Goal: Transaction & Acquisition: Purchase product/service

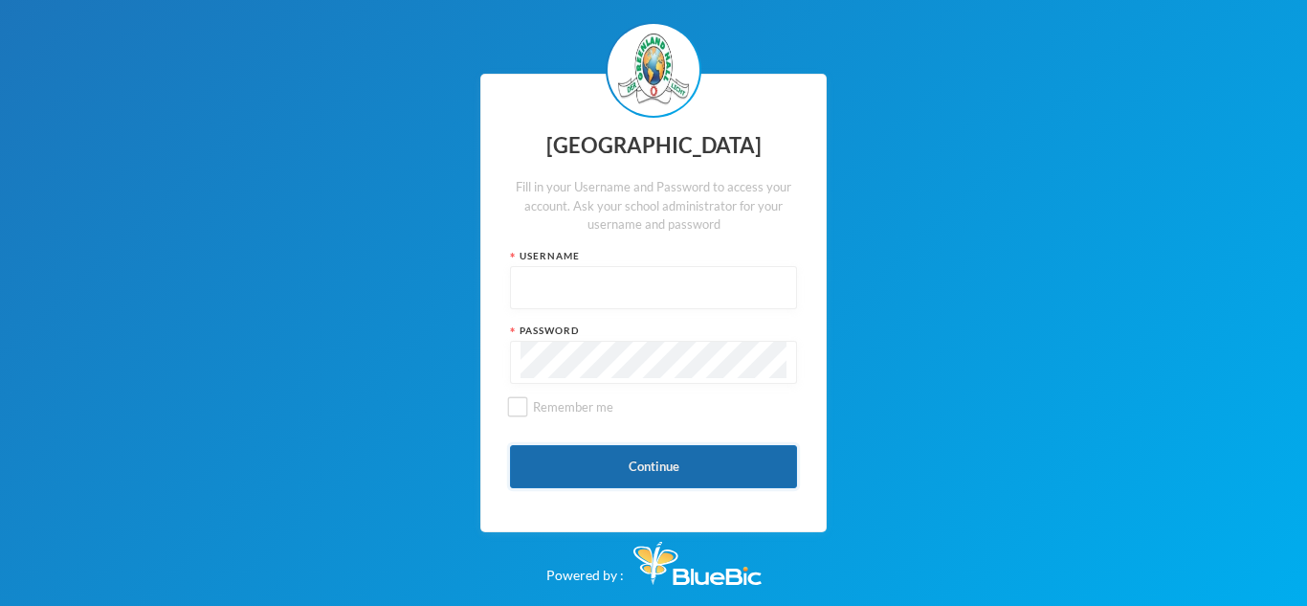
type input "glh25c65"
click at [621, 461] on button "Continue" at bounding box center [653, 466] width 287 height 43
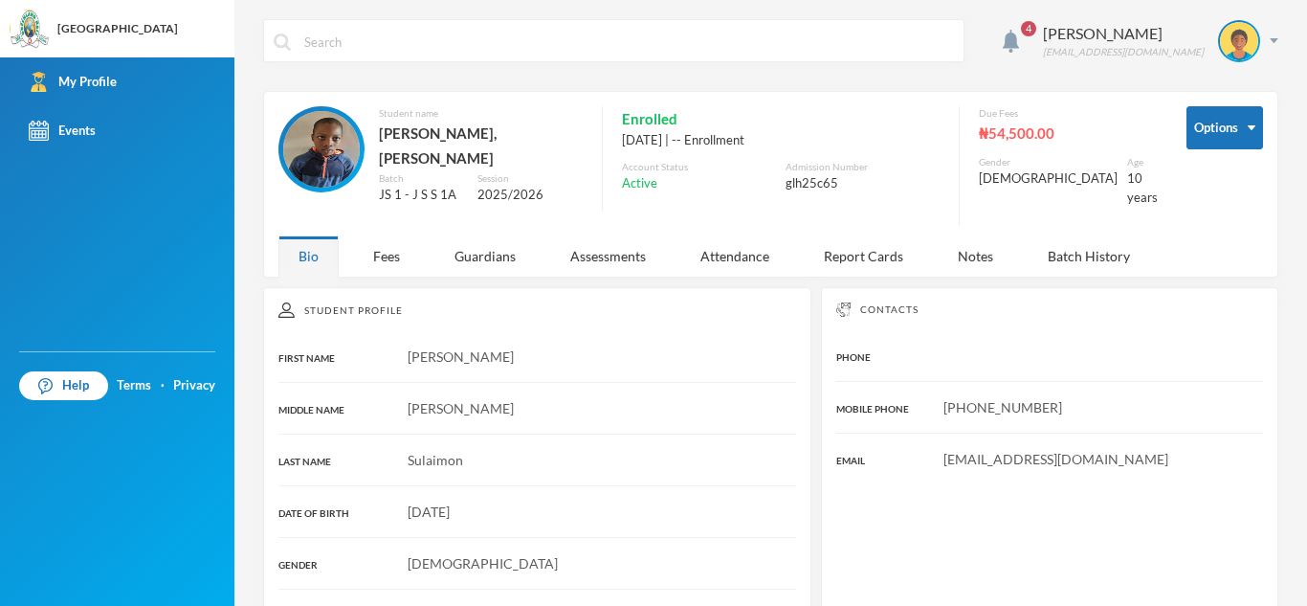
drag, startPoint x: 875, startPoint y: 348, endPoint x: 646, endPoint y: 293, distance: 235.4
click at [858, 348] on div "PHONE" at bounding box center [889, 356] width 106 height 20
click at [377, 244] on div "Fees" at bounding box center [386, 255] width 67 height 41
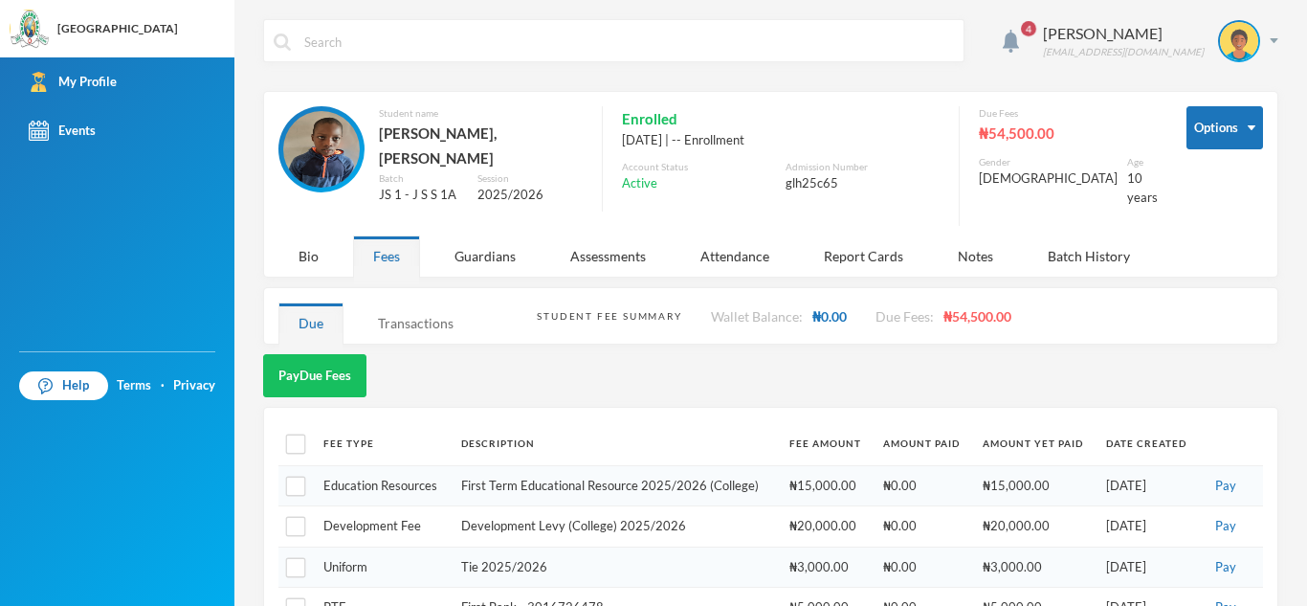
click at [409, 315] on div "Transactions" at bounding box center [416, 322] width 116 height 41
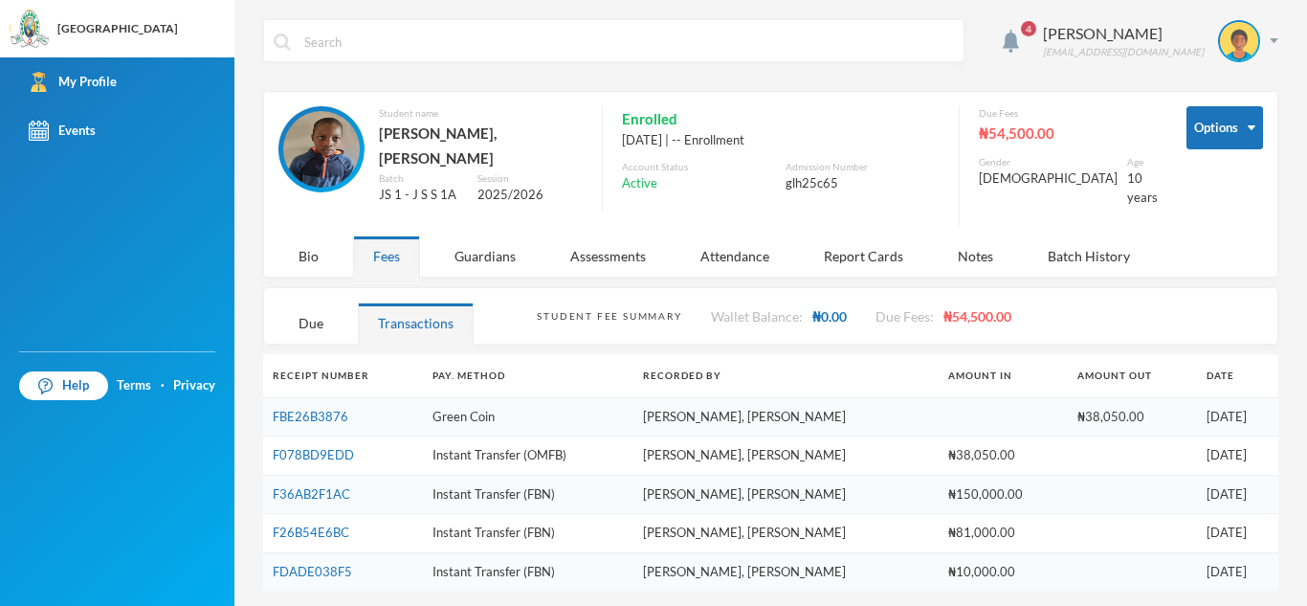
click at [303, 287] on div "Student Fee Summary Wallet Balance: ₦0.00 Due Fees: ₦54,500.00 Due Transactions" at bounding box center [770, 315] width 1015 height 57
click at [314, 305] on div "Due" at bounding box center [311, 322] width 65 height 41
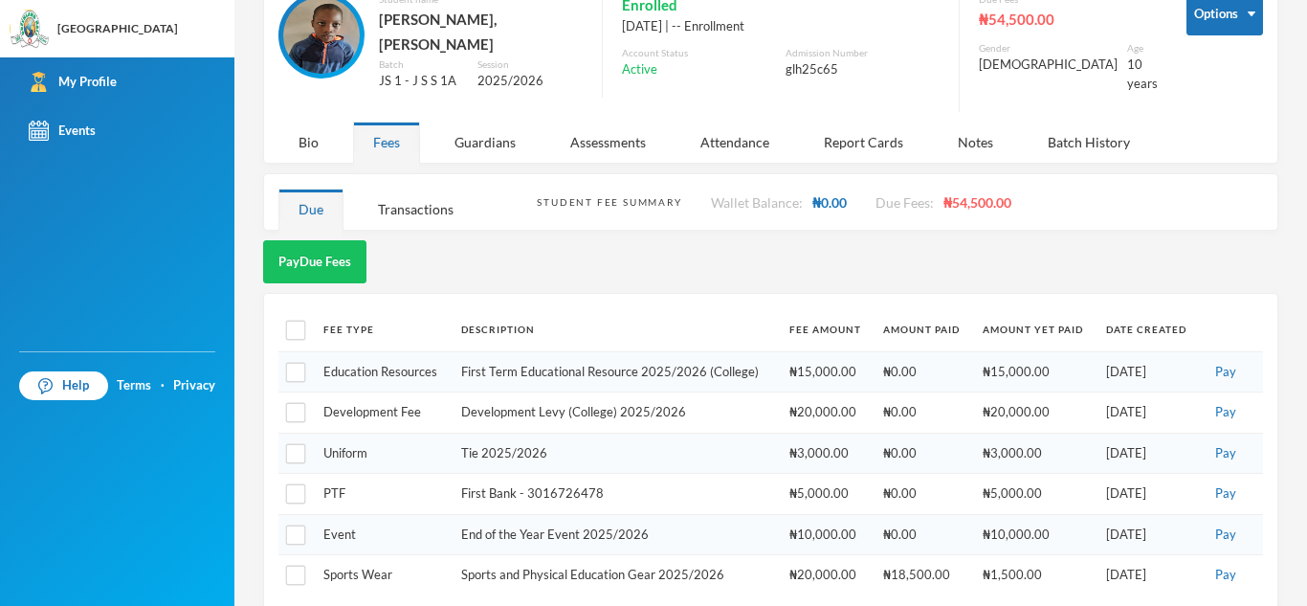
scroll to position [123, 0]
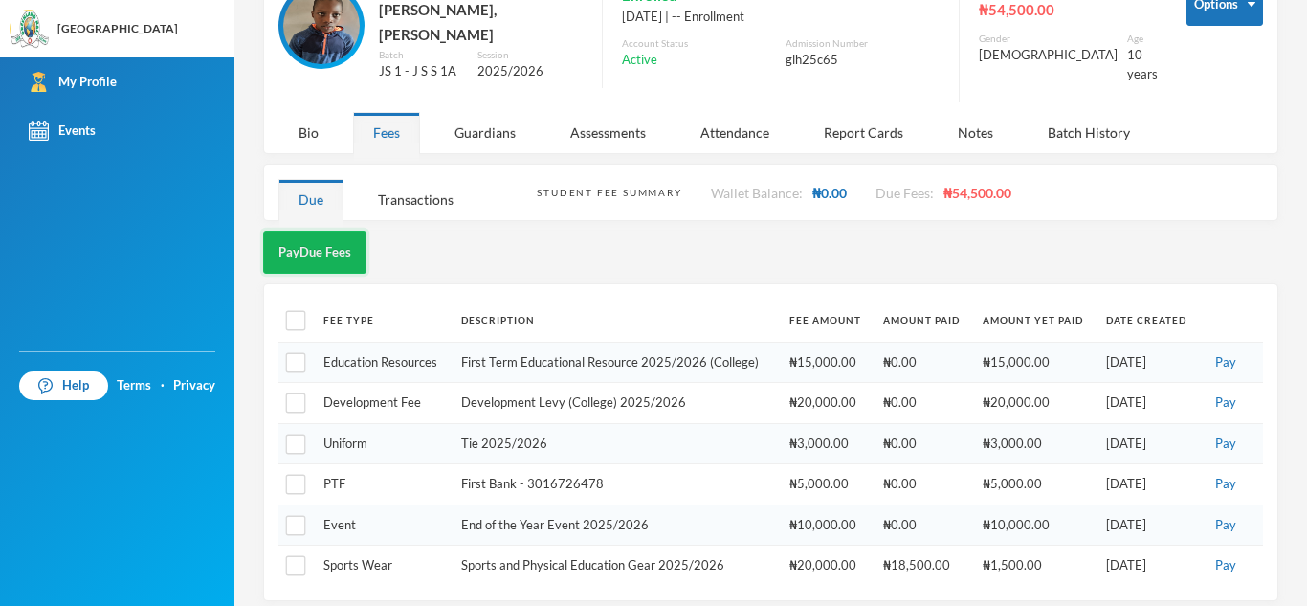
click at [338, 251] on button "Pay Due Fees" at bounding box center [314, 252] width 103 height 43
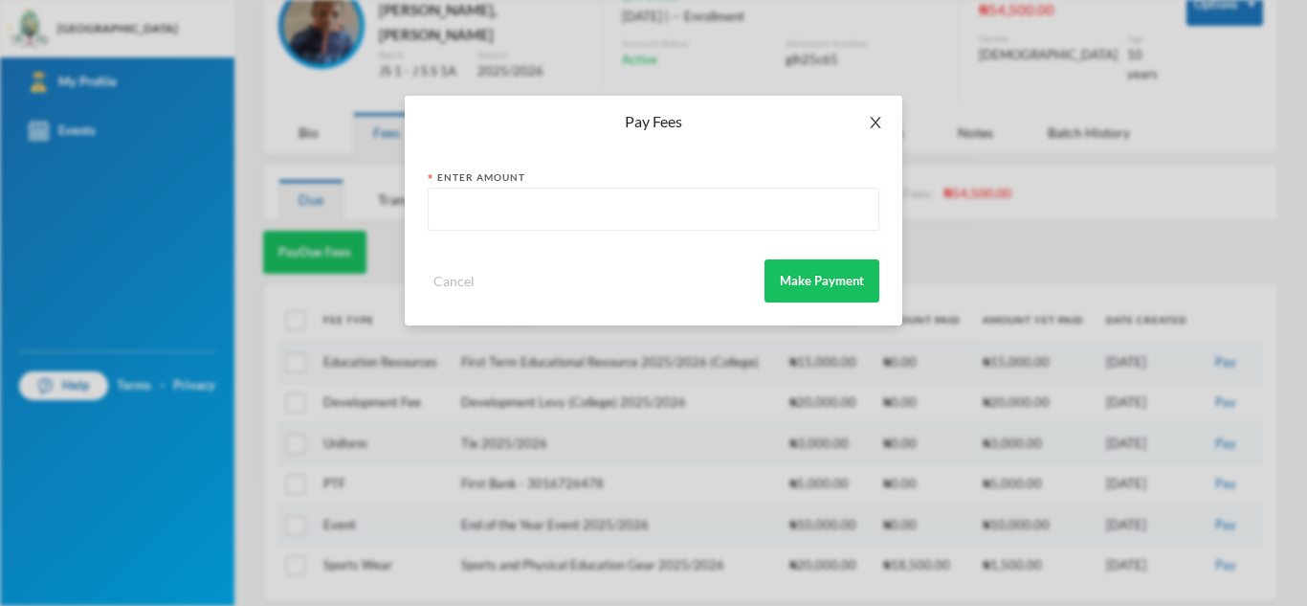
click at [882, 117] on icon "icon: close" at bounding box center [875, 122] width 15 height 15
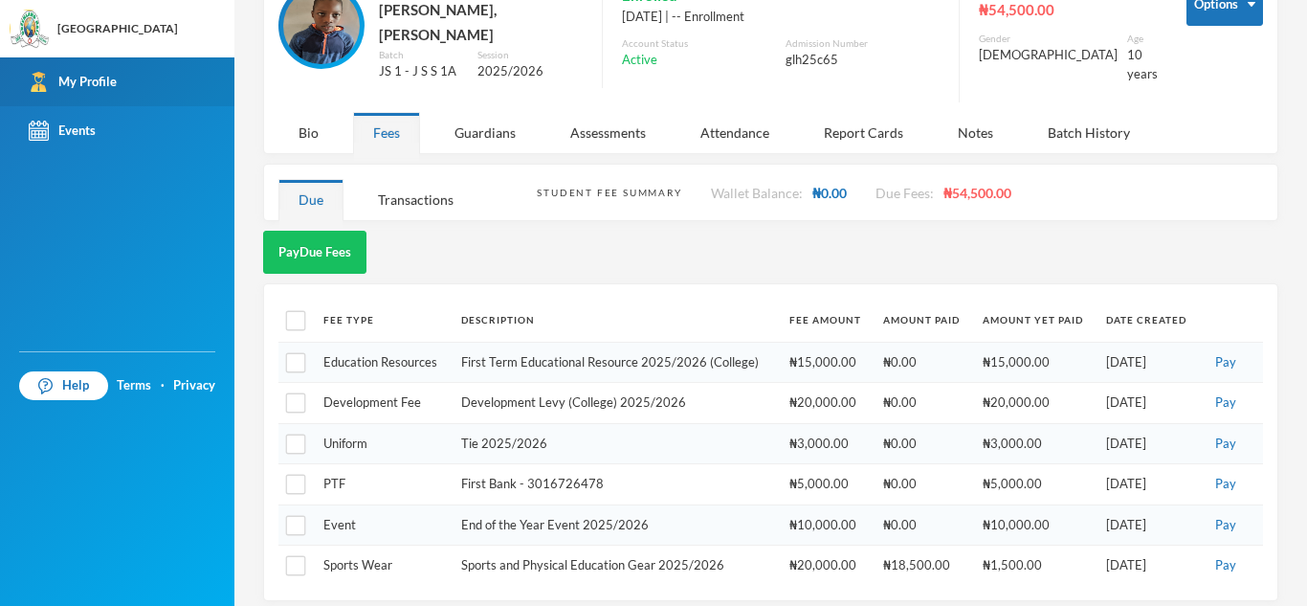
click at [113, 95] on link "My Profile" at bounding box center [117, 81] width 234 height 49
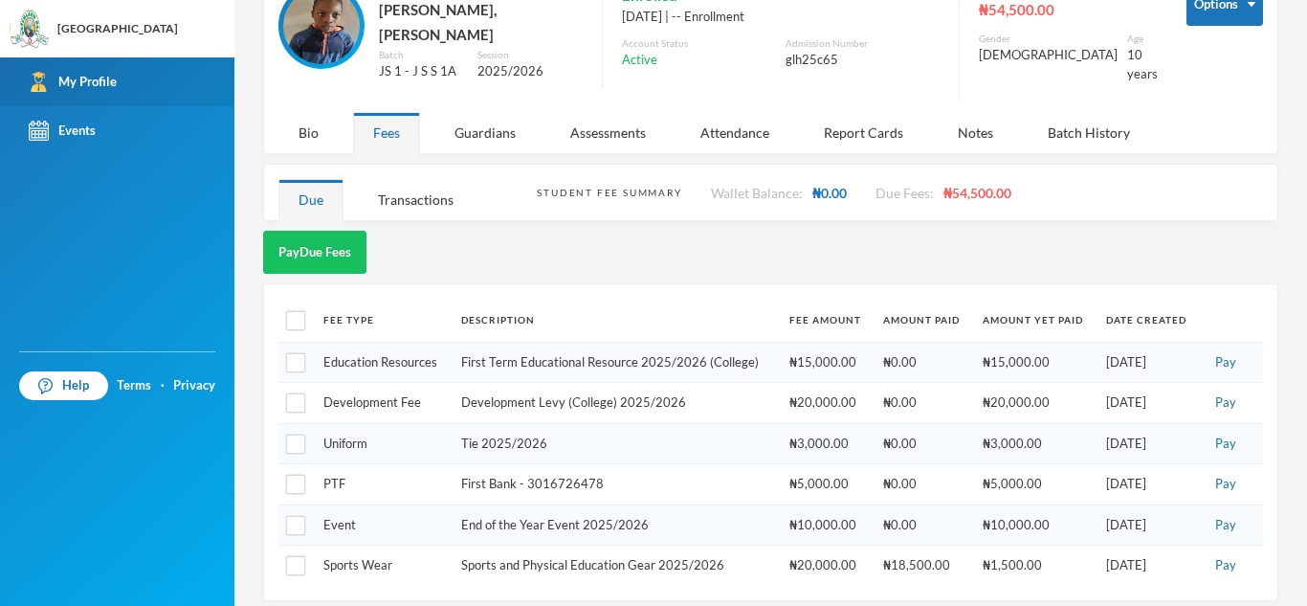
click at [113, 95] on link "My Profile" at bounding box center [117, 81] width 234 height 49
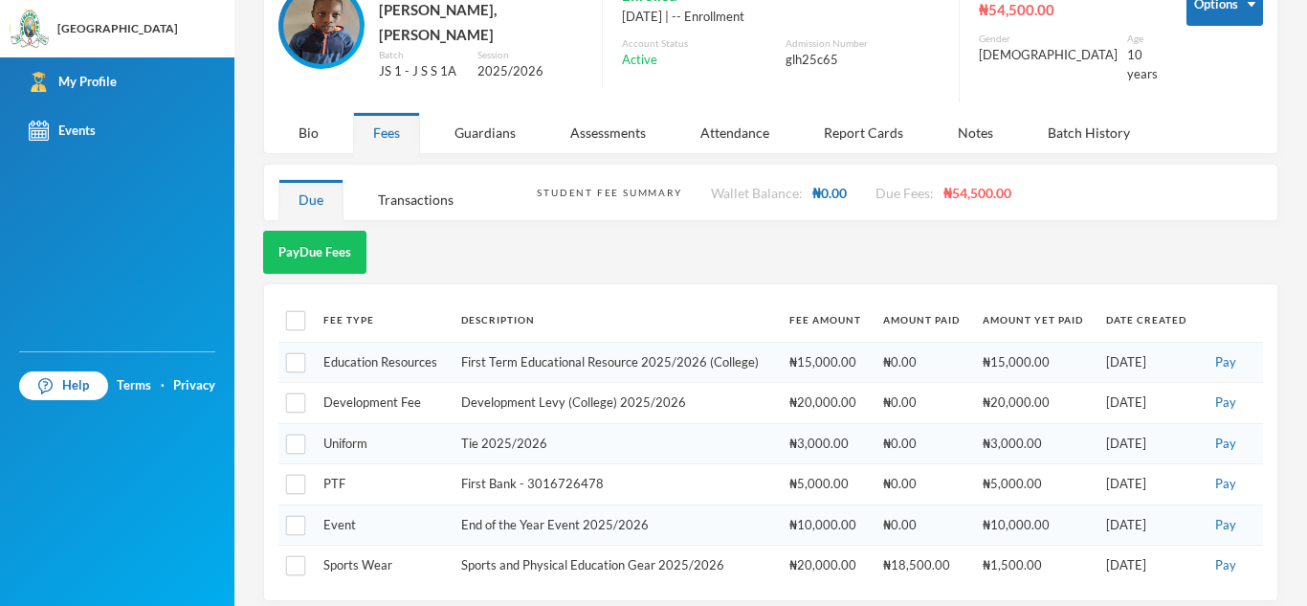
click at [329, 28] on img at bounding box center [321, 26] width 77 height 77
click at [328, 27] on img at bounding box center [321, 26] width 77 height 77
click at [469, 115] on div "Guardians" at bounding box center [485, 132] width 101 height 41
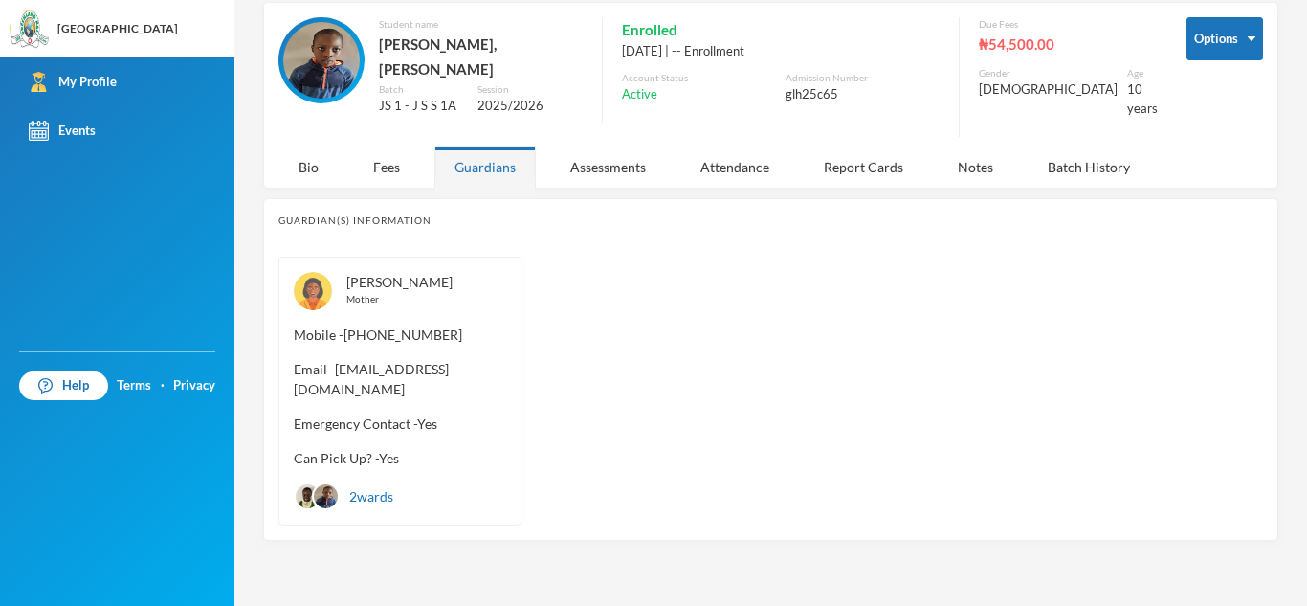
scroll to position [75, 0]
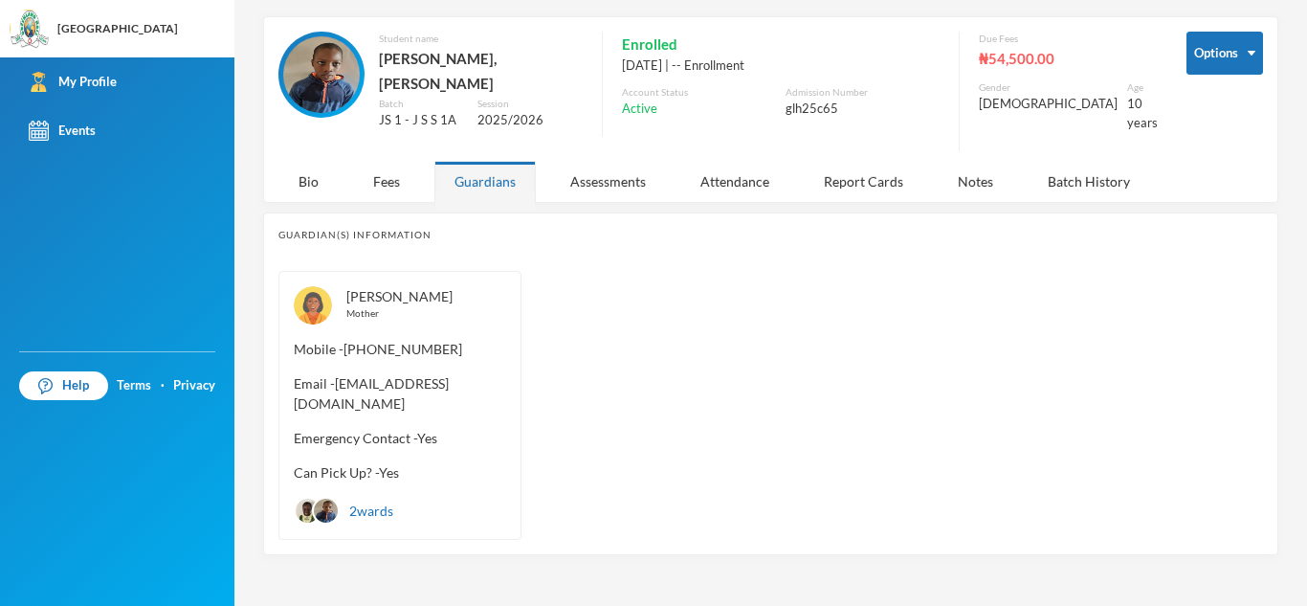
click at [304, 499] on img at bounding box center [308, 511] width 24 height 24
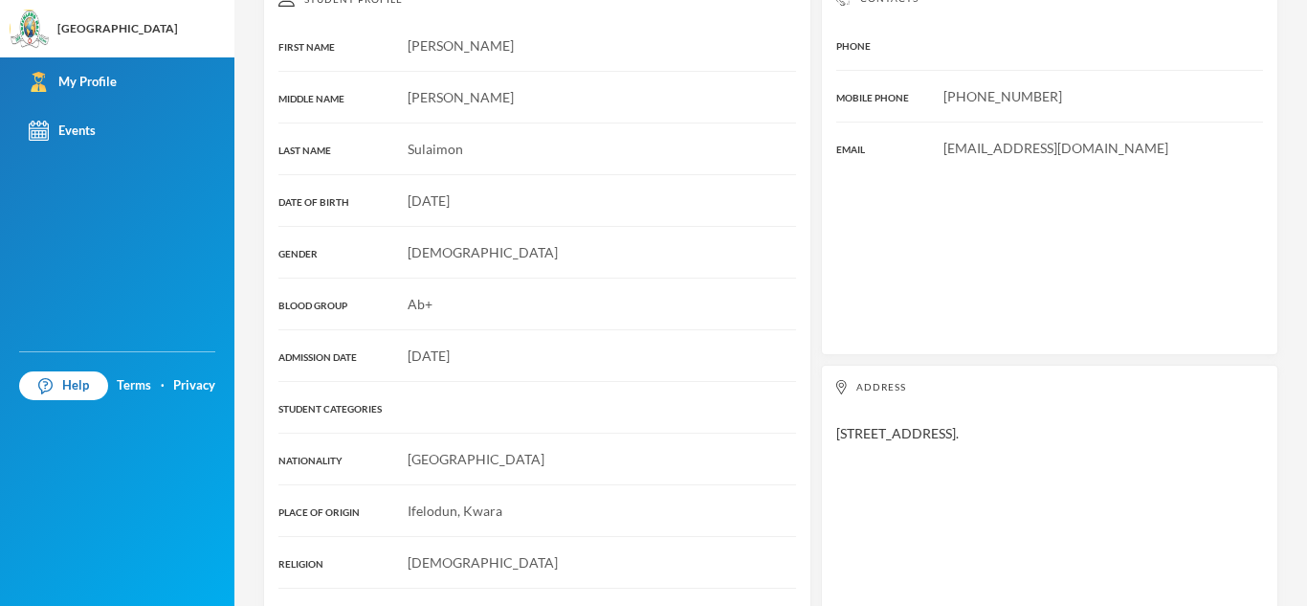
scroll to position [349, 0]
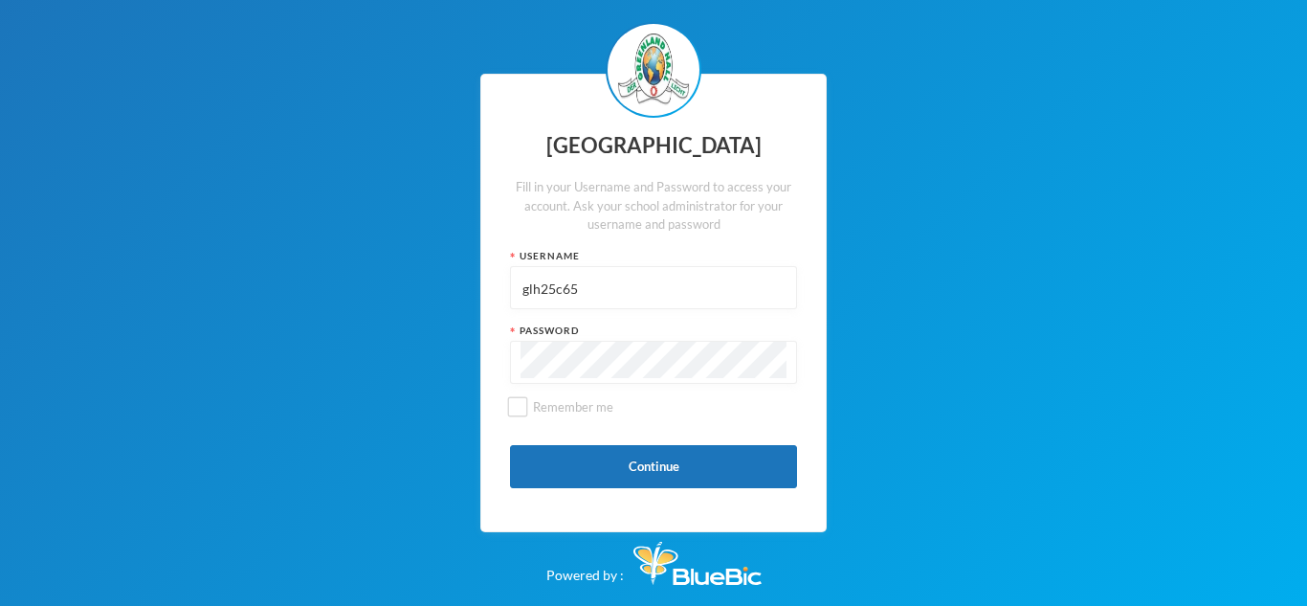
click at [626, 280] on input "glh25c65" at bounding box center [654, 288] width 266 height 43
type input "g"
type input "glh"
